Goal: Task Accomplishment & Management: Use online tool/utility

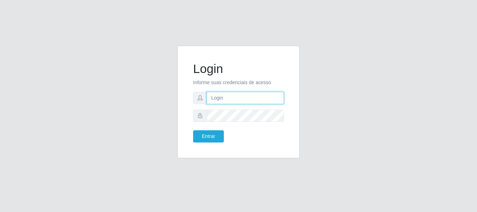
drag, startPoint x: 218, startPoint y: 99, endPoint x: 228, endPoint y: 101, distance: 10.1
click at [218, 99] on input "text" at bounding box center [245, 98] width 77 height 12
type input "[PERSON_NAME]@[PERSON_NAME]"
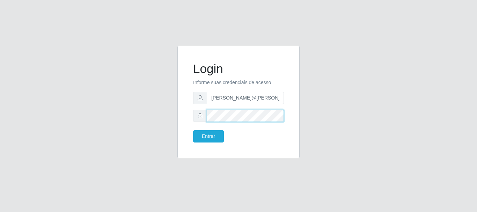
click at [193, 130] on button "Entrar" at bounding box center [208, 136] width 31 height 12
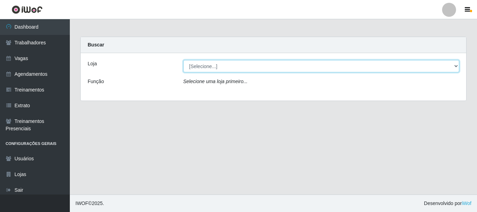
drag, startPoint x: 232, startPoint y: 66, endPoint x: 232, endPoint y: 71, distance: 5.3
click at [232, 69] on select "[Selecione...] [GEOGRAPHIC_DATA]" at bounding box center [322, 66] width 276 height 12
select select "279"
click at [184, 60] on select "[Selecione...] [GEOGRAPHIC_DATA]" at bounding box center [322, 66] width 276 height 12
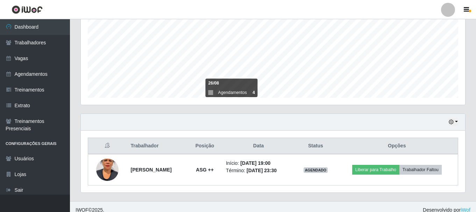
scroll to position [159, 0]
